Goal: Check status: Check status

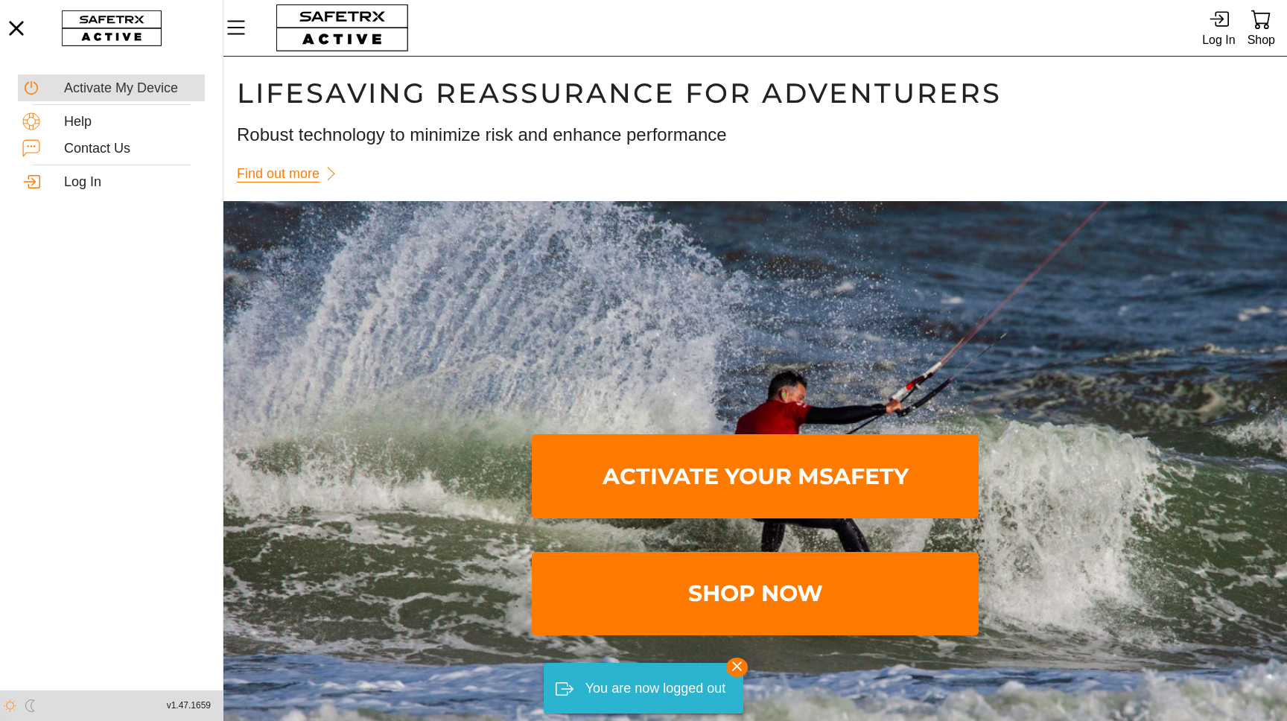
click at [101, 83] on div "Activate My Device" at bounding box center [132, 88] width 136 height 16
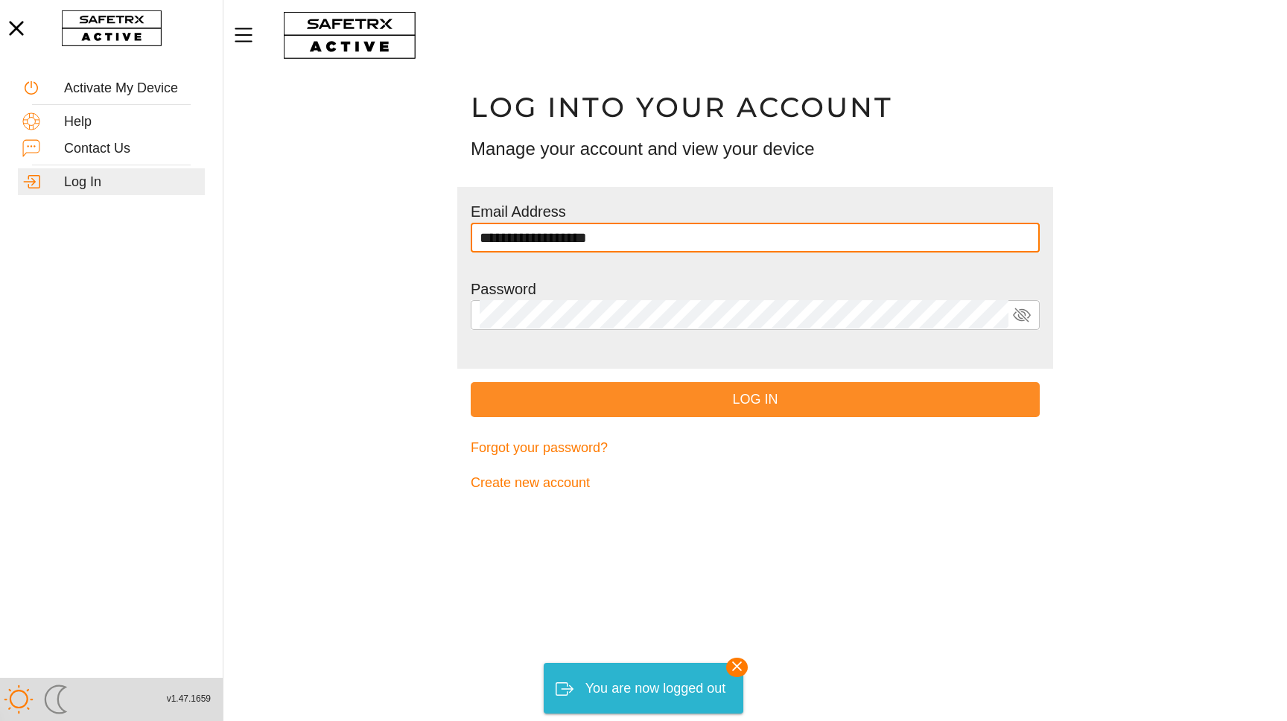
type input "**********"
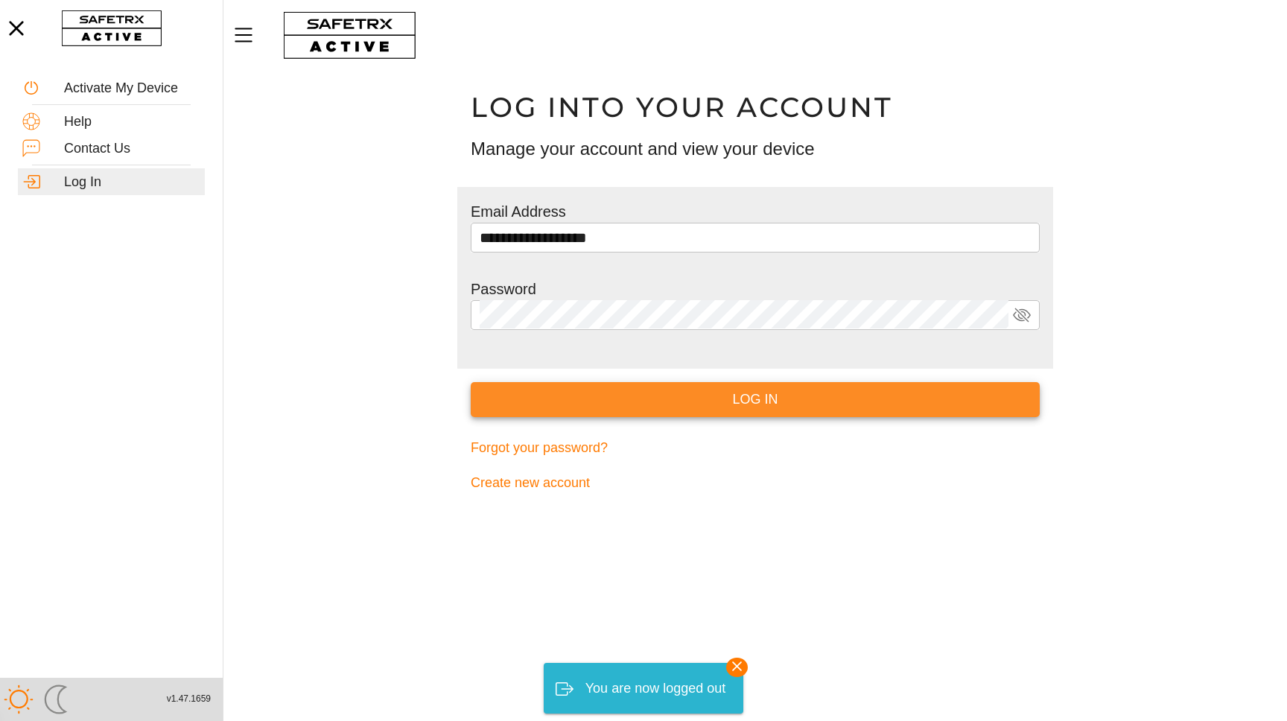
click at [578, 402] on span "Log In" at bounding box center [755, 399] width 545 height 23
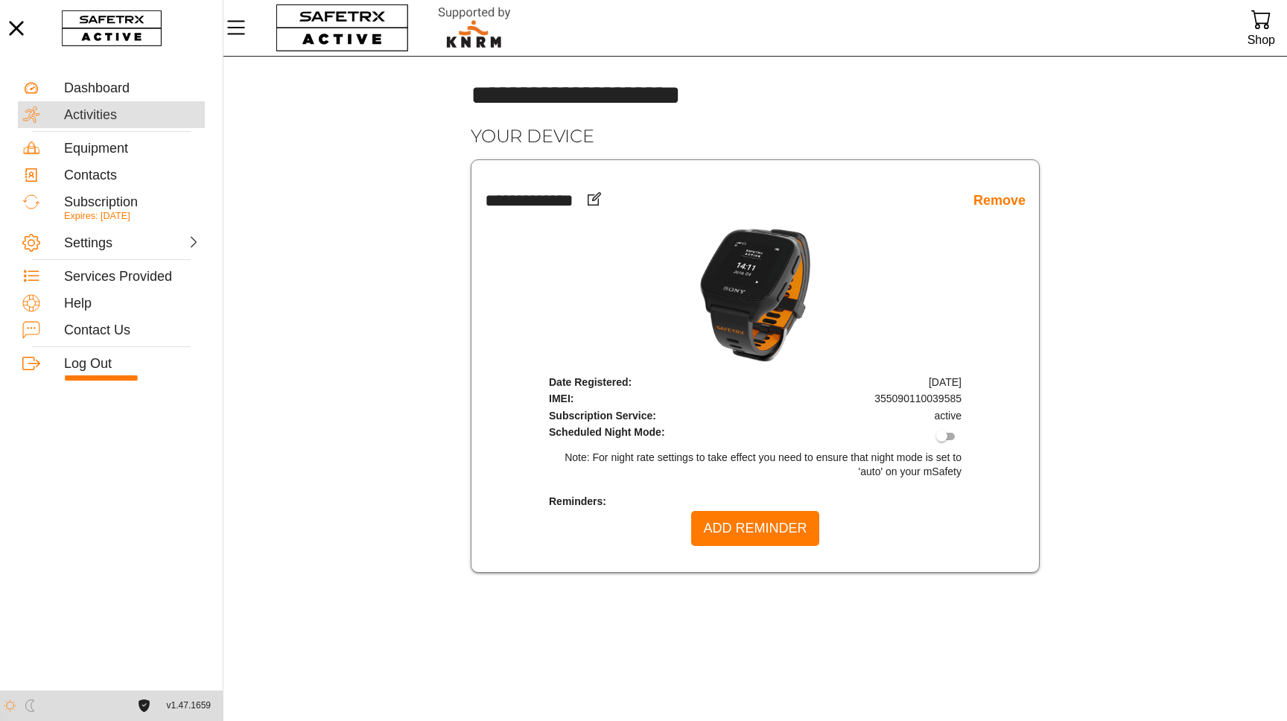
click at [91, 114] on div "Activities" at bounding box center [132, 115] width 136 height 16
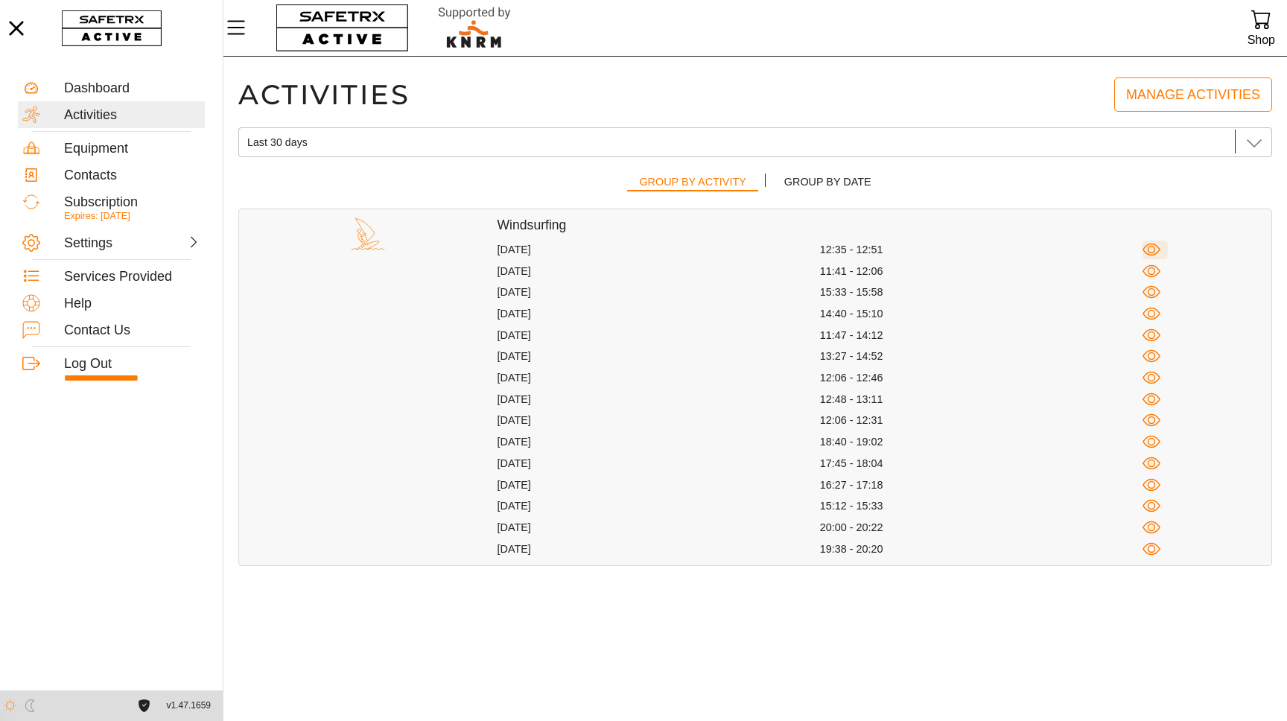
click at [1155, 251] on icon "button" at bounding box center [1152, 250] width 8 height 8
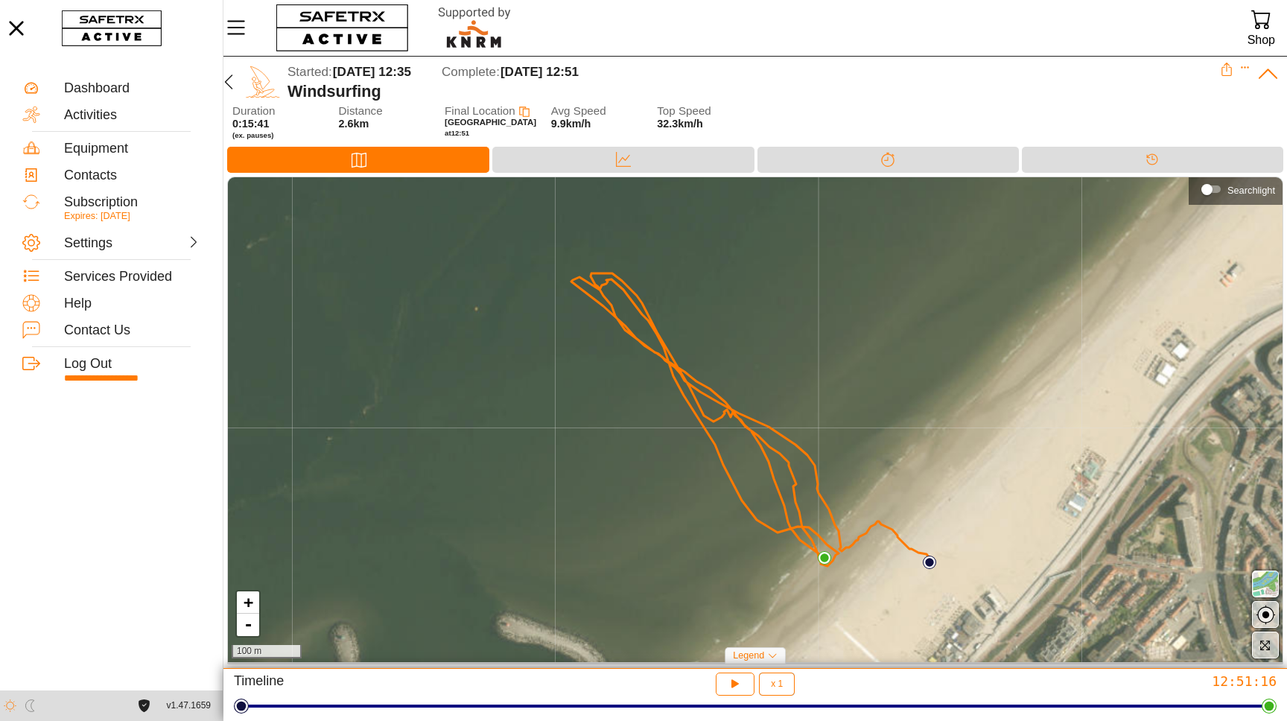
click at [759, 82] on div "Windsurfing" at bounding box center [754, 91] width 933 height 19
click at [603, 168] on div "Data" at bounding box center [623, 160] width 262 height 26
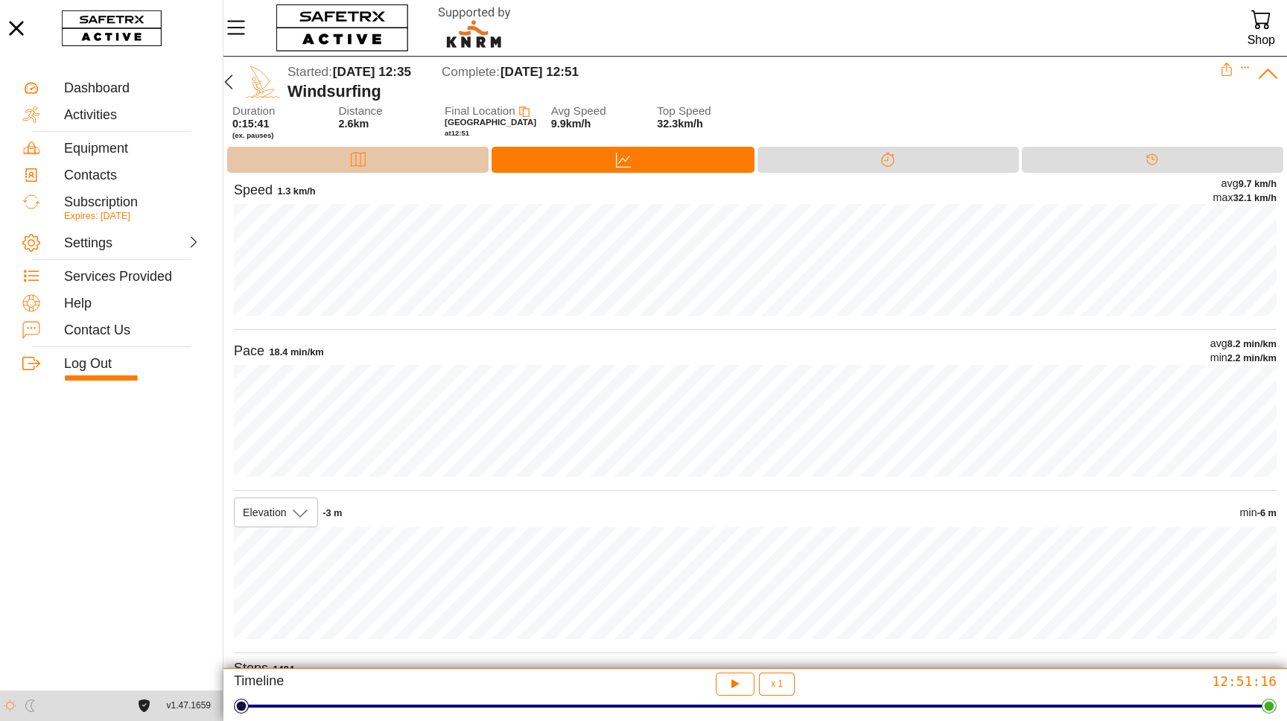
click at [427, 162] on div "Map" at bounding box center [358, 160] width 262 height 26
